Goal: Navigation & Orientation: Find specific page/section

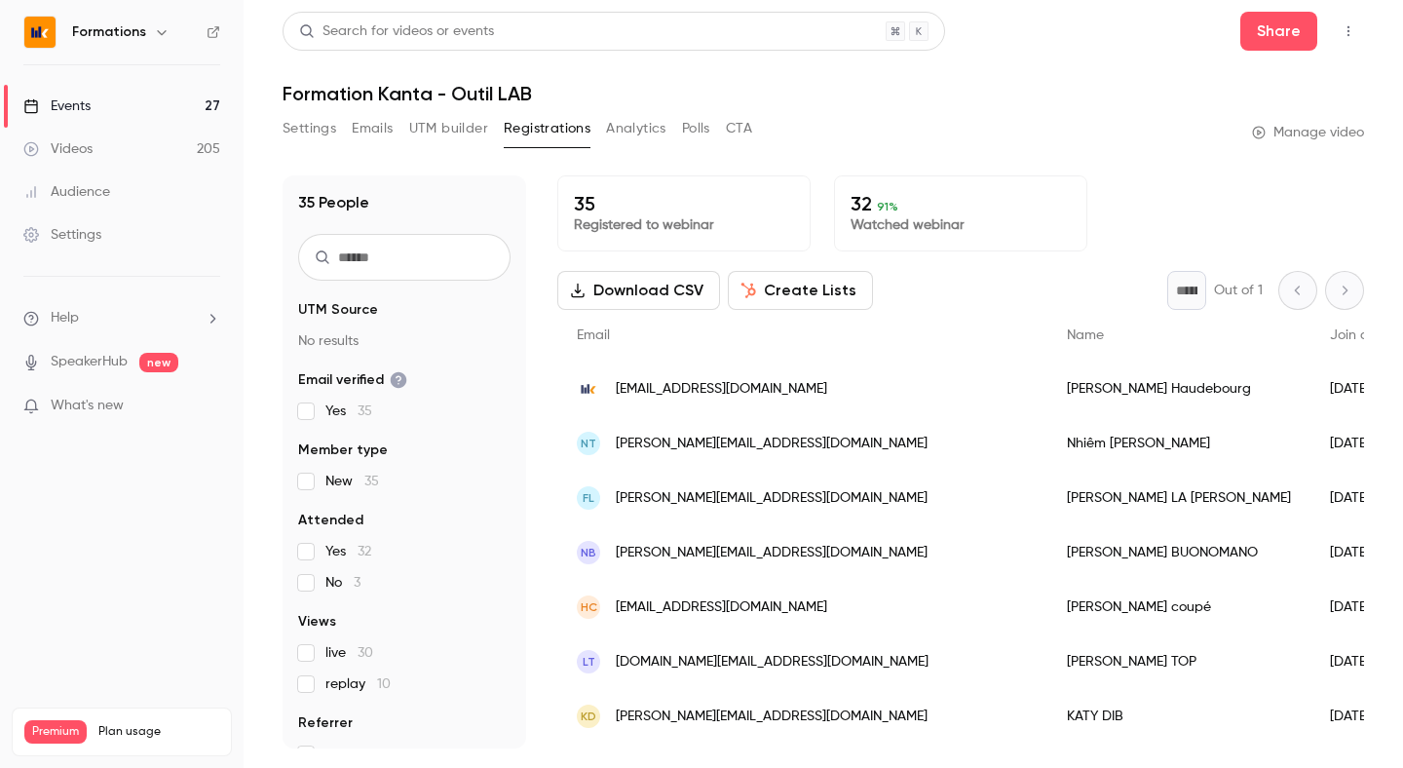
click at [73, 107] on div "Events" at bounding box center [56, 105] width 67 height 19
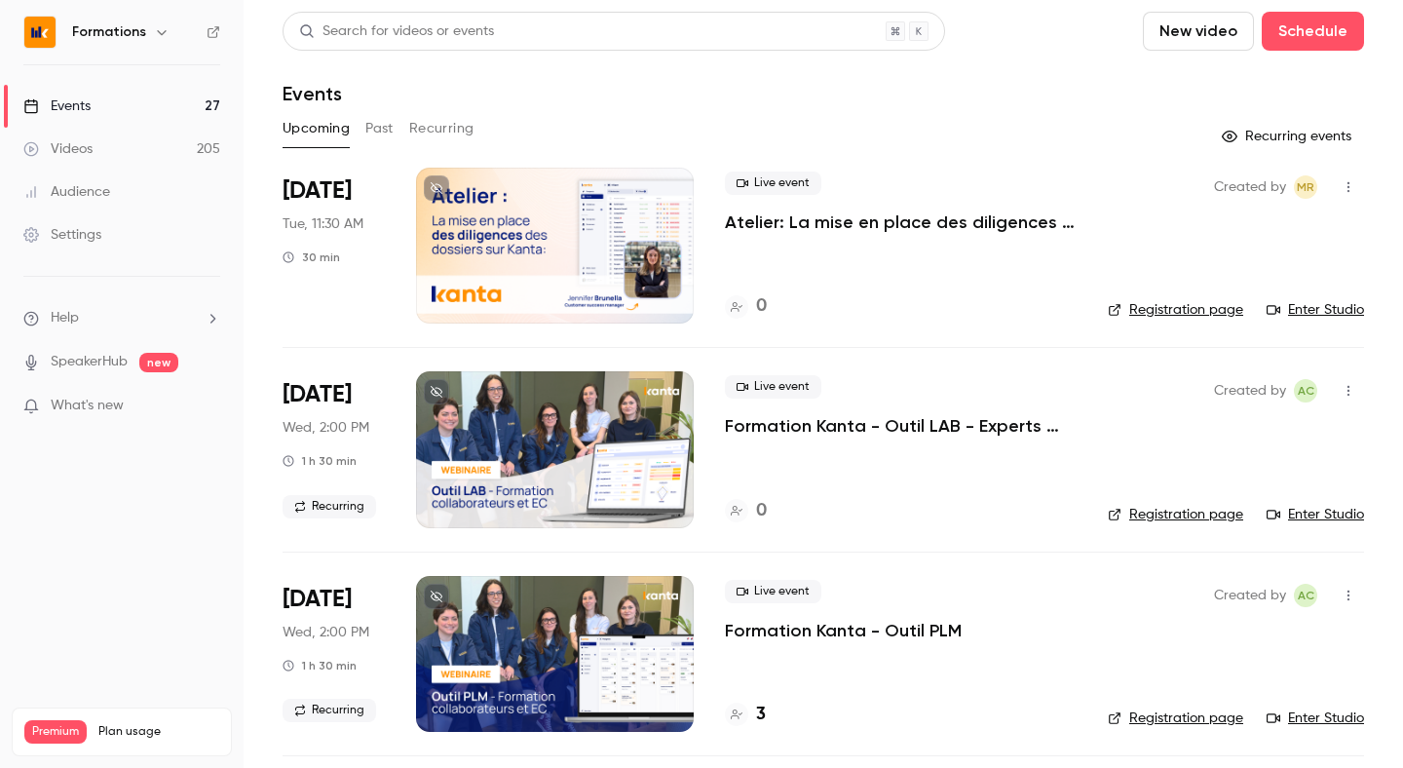
click at [433, 133] on button "Recurring" at bounding box center [441, 128] width 65 height 31
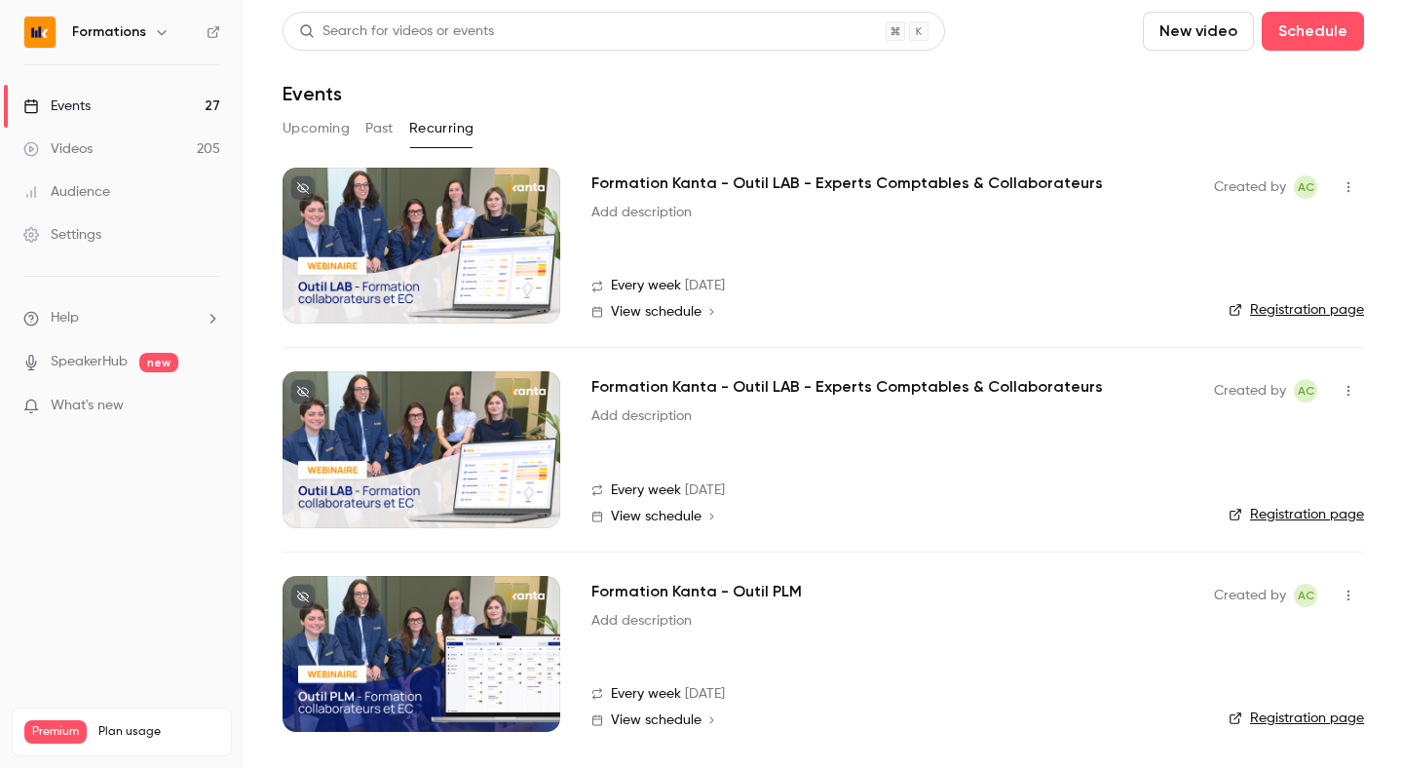
click at [1279, 514] on link "Registration page" at bounding box center [1295, 514] width 135 height 19
